Goal: Information Seeking & Learning: Learn about a topic

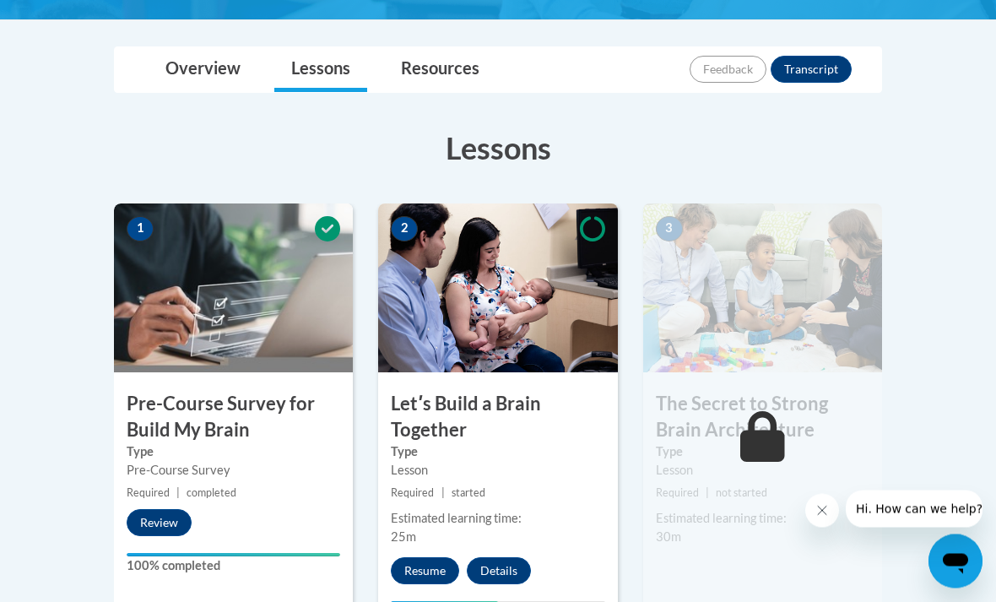
scroll to position [366, 0]
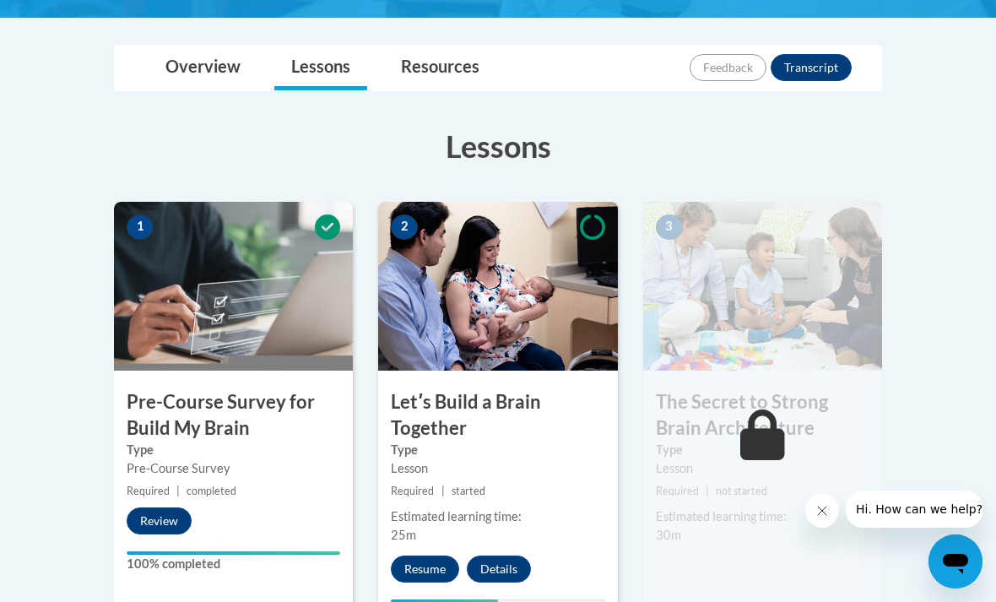
click at [426, 563] on button "Resume" at bounding box center [425, 569] width 68 height 27
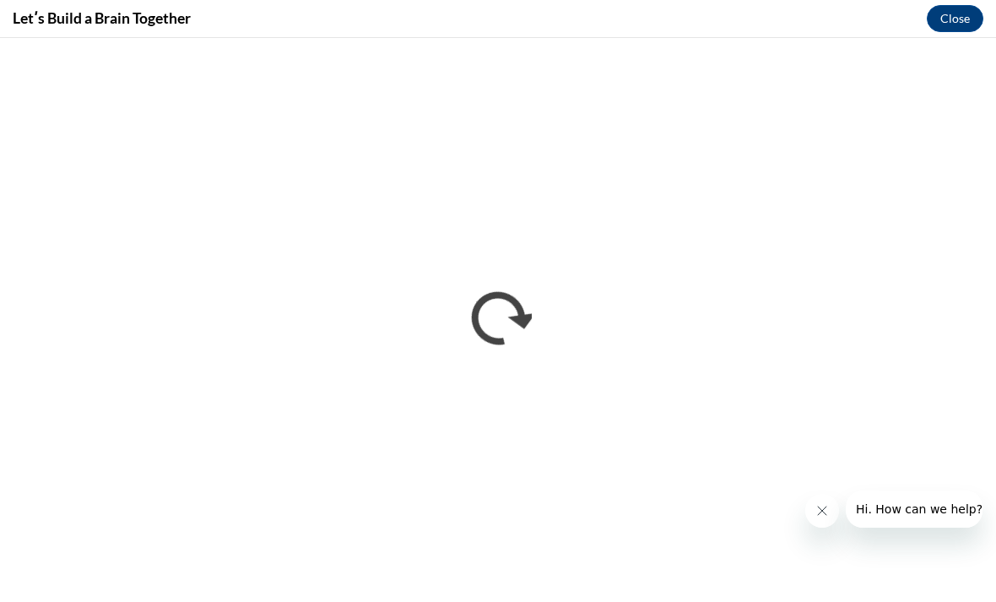
click at [965, 17] on button "Close" at bounding box center [955, 18] width 57 height 27
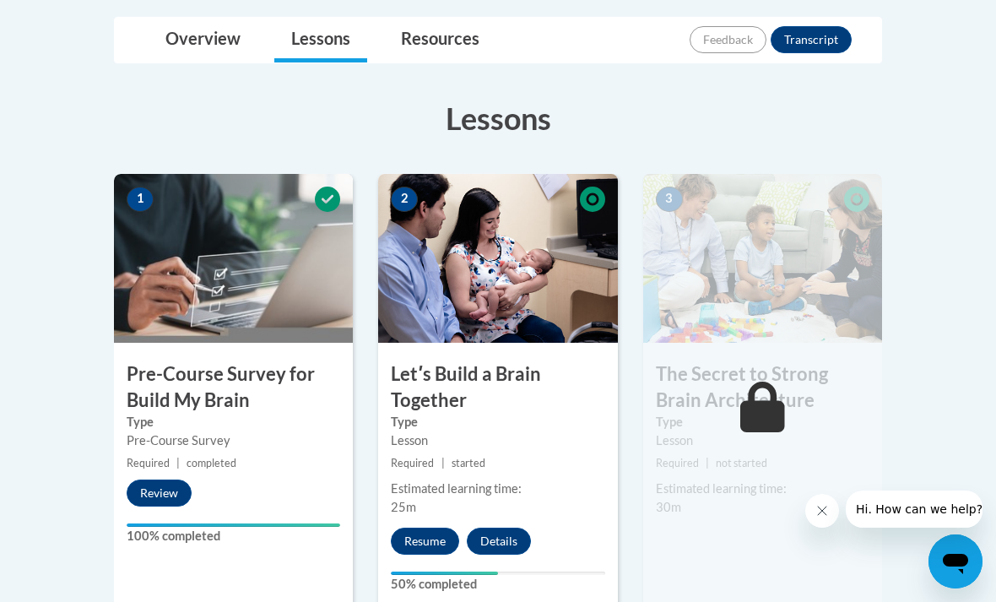
scroll to position [383, 0]
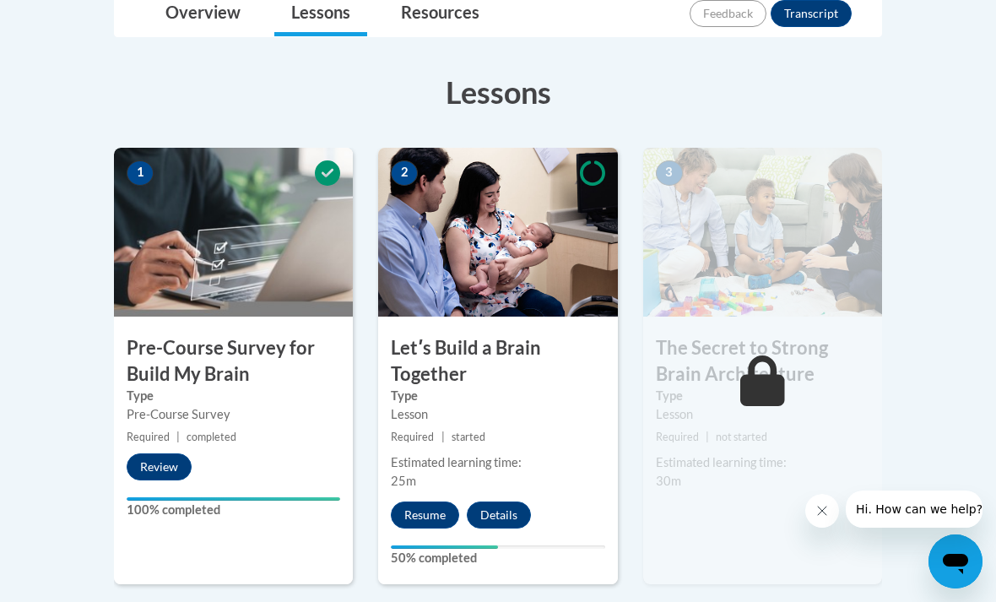
scroll to position [420, 0]
click at [432, 513] on button "Resume" at bounding box center [425, 515] width 68 height 27
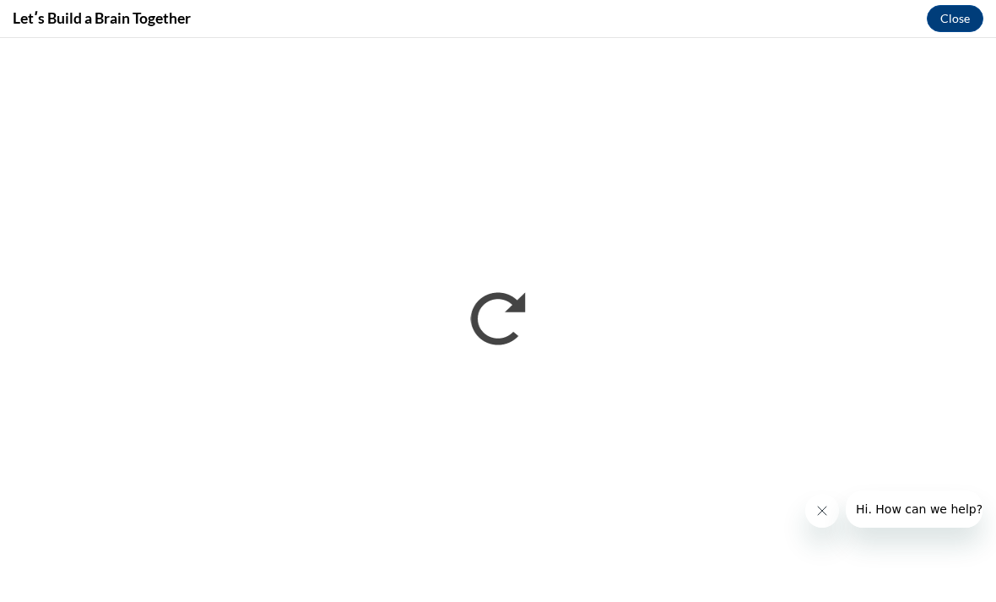
scroll to position [0, 0]
click at [809, 506] on button "Close message from company" at bounding box center [823, 511] width 34 height 34
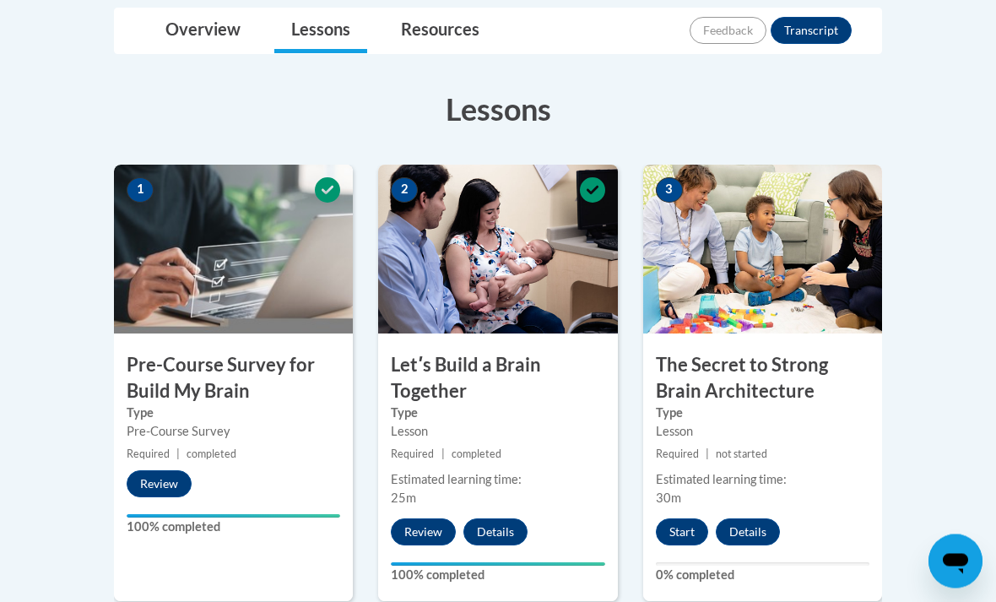
scroll to position [420, 0]
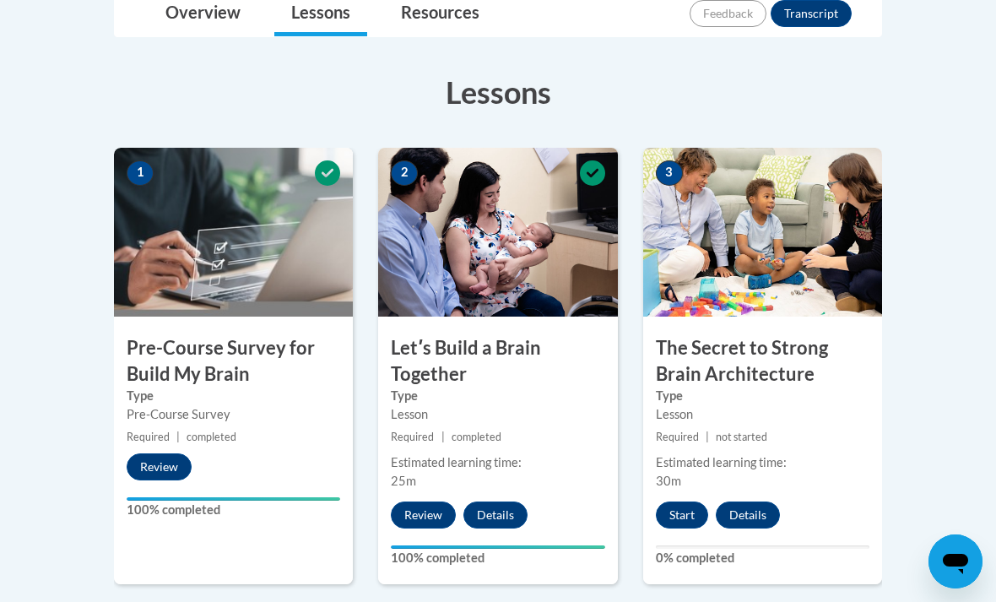
click at [686, 503] on button "Start" at bounding box center [682, 515] width 52 height 27
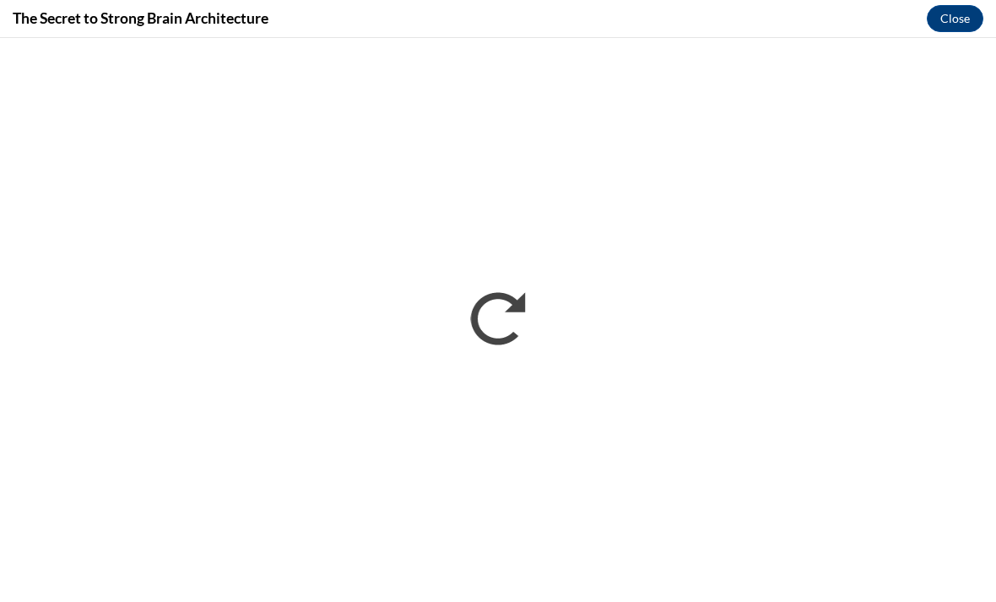
scroll to position [0, 0]
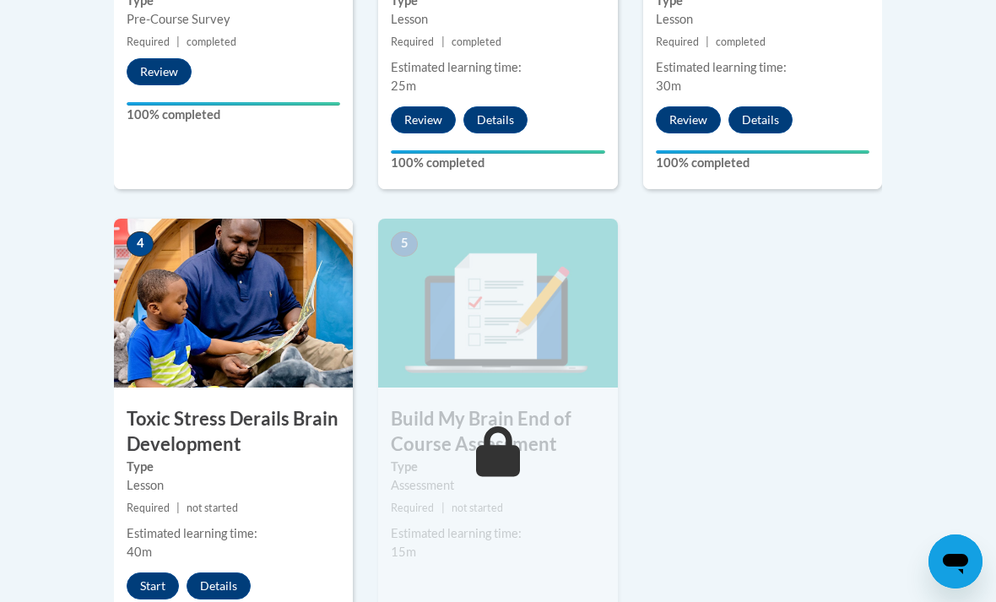
scroll to position [838, 0]
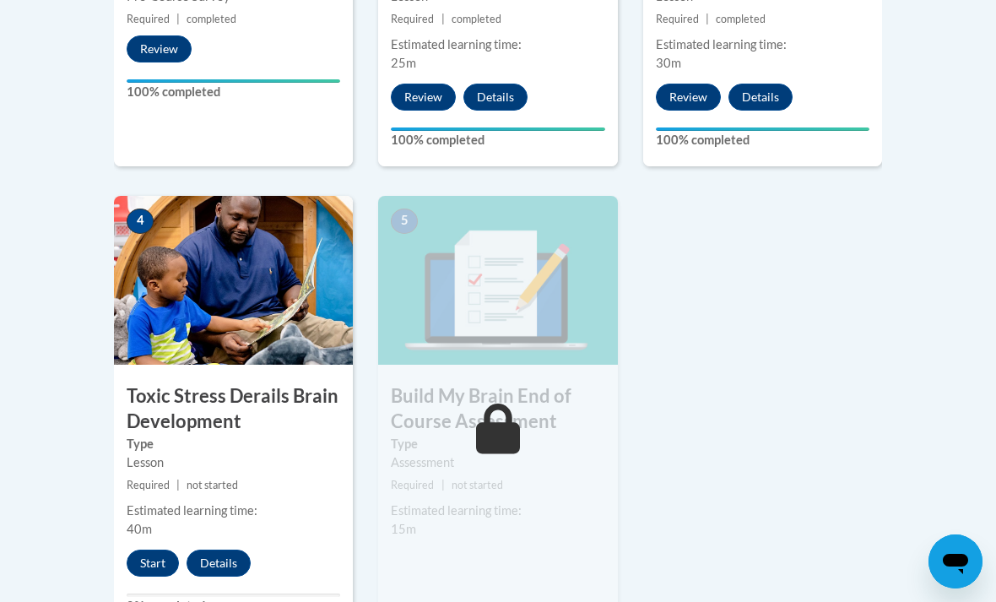
click at [150, 564] on button "Start" at bounding box center [153, 563] width 52 height 27
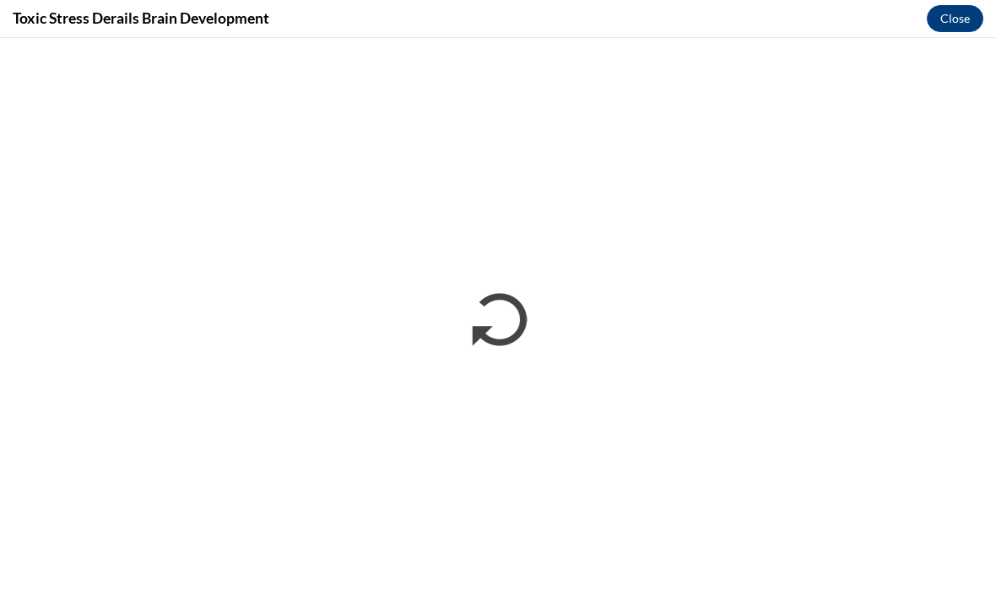
scroll to position [0, 0]
